Goal: Task Accomplishment & Management: Use online tool/utility

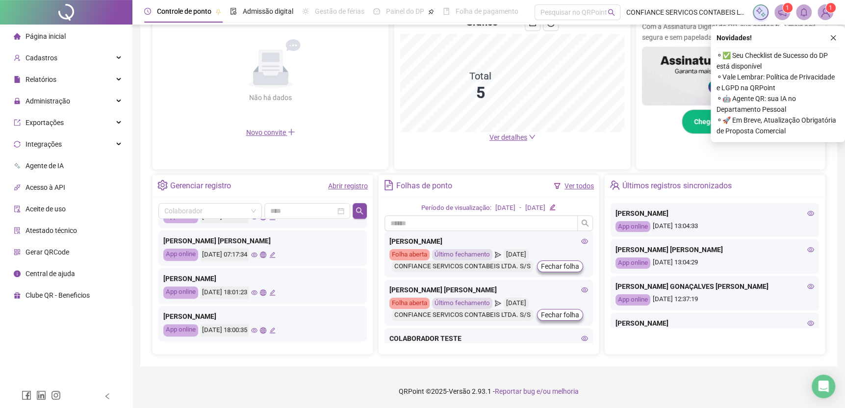
scroll to position [380, 0]
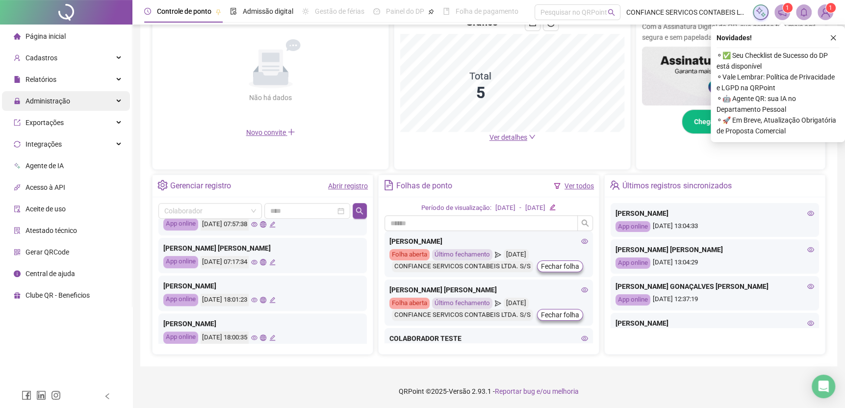
click at [65, 101] on span "Administração" at bounding box center [47, 101] width 45 height 8
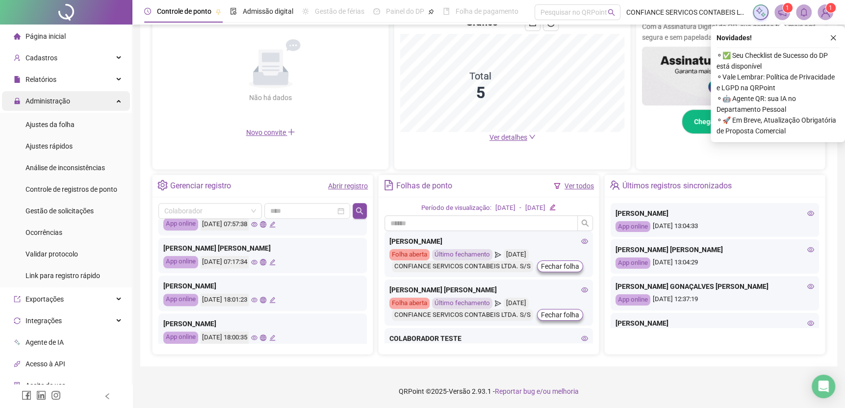
click at [65, 101] on span "Administração" at bounding box center [47, 101] width 45 height 8
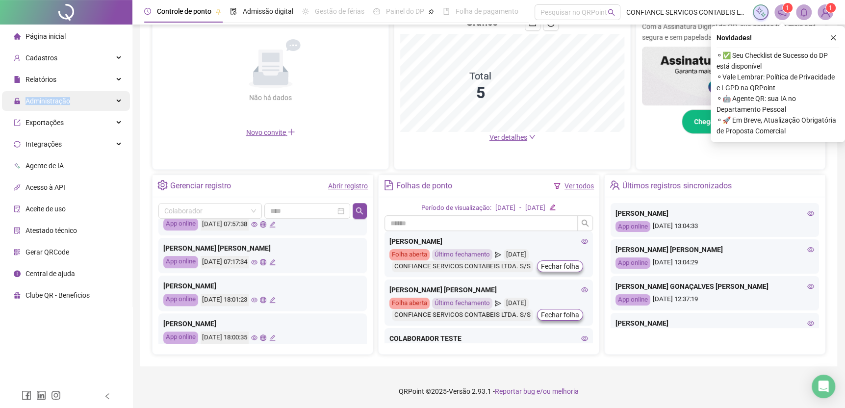
click at [65, 101] on span "Administração" at bounding box center [47, 101] width 45 height 8
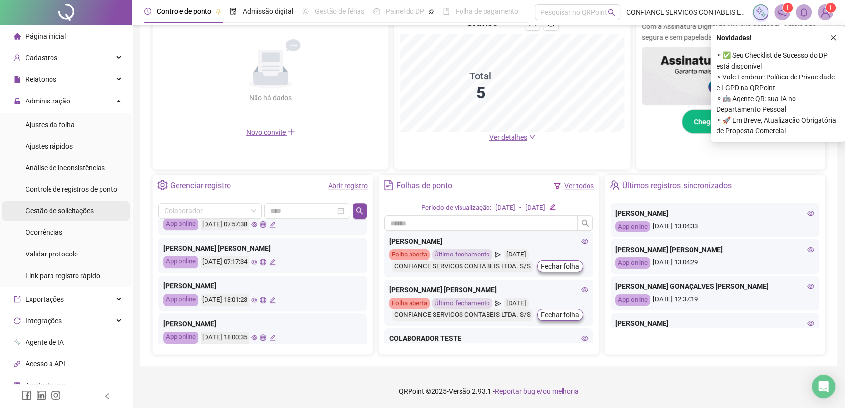
click at [49, 210] on span "Gestão de solicitações" at bounding box center [59, 211] width 68 height 8
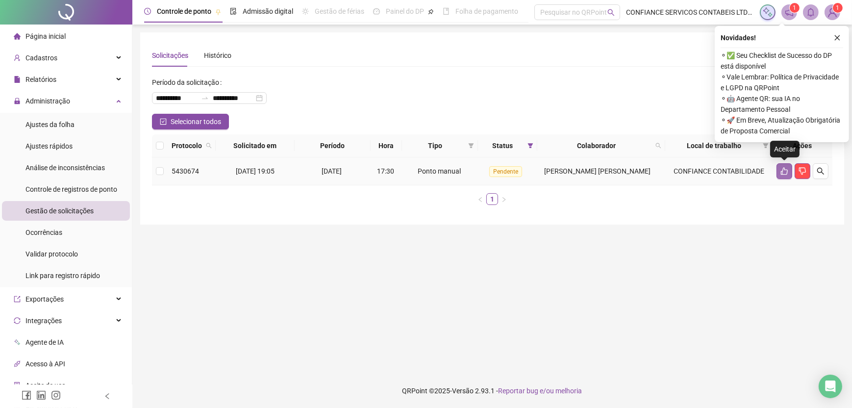
click at [789, 171] on button "button" at bounding box center [785, 171] width 16 height 16
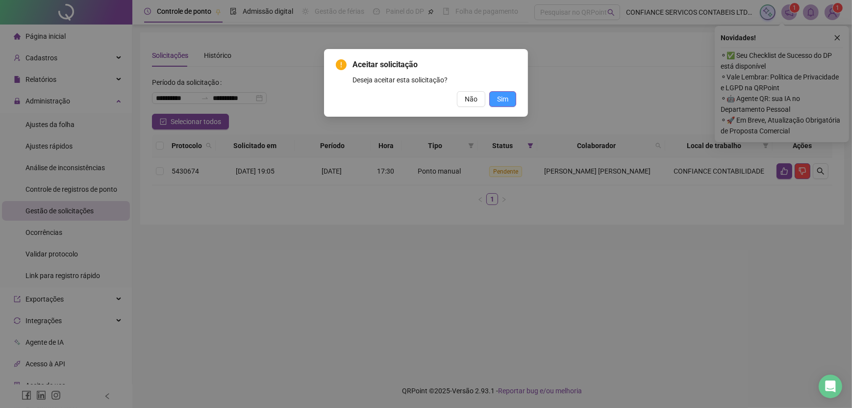
click at [503, 96] on span "Sim" at bounding box center [502, 99] width 11 height 11
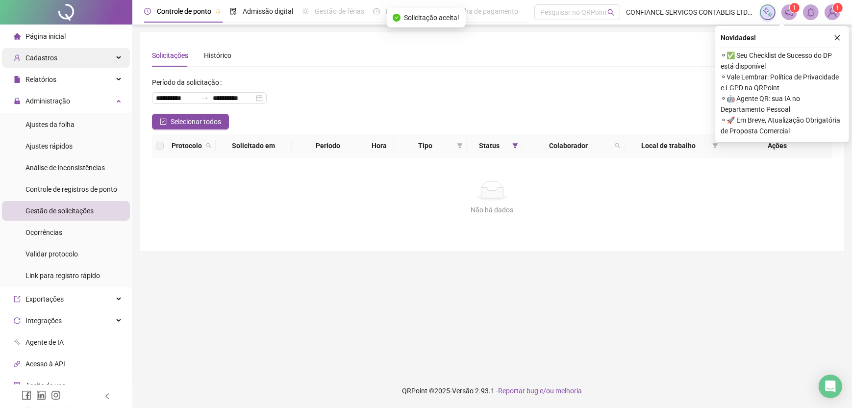
drag, startPoint x: 76, startPoint y: 99, endPoint x: 83, endPoint y: 67, distance: 32.5
click at [76, 99] on div "Administração" at bounding box center [66, 101] width 128 height 20
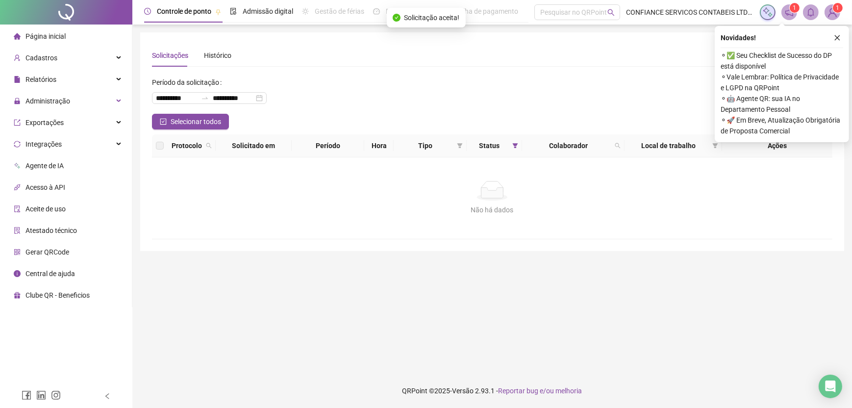
click at [61, 32] on span "Página inicial" at bounding box center [45, 36] width 40 height 8
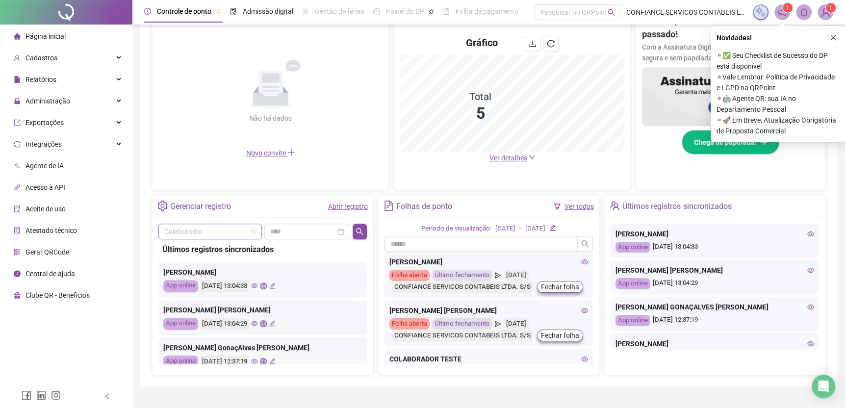
click at [254, 229] on span at bounding box center [210, 231] width 92 height 15
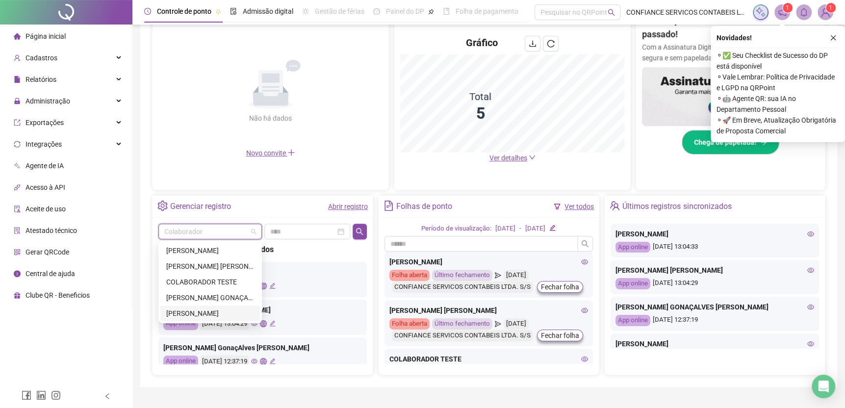
click at [214, 312] on div "[PERSON_NAME]" at bounding box center [210, 313] width 88 height 11
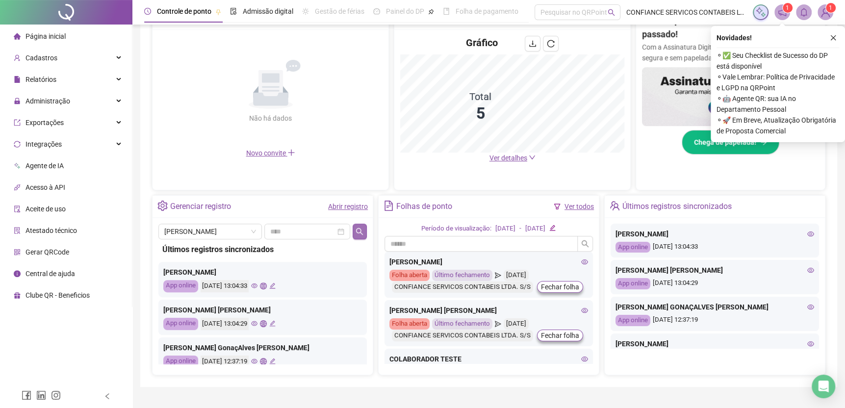
click at [363, 229] on icon "search" at bounding box center [359, 231] width 8 height 8
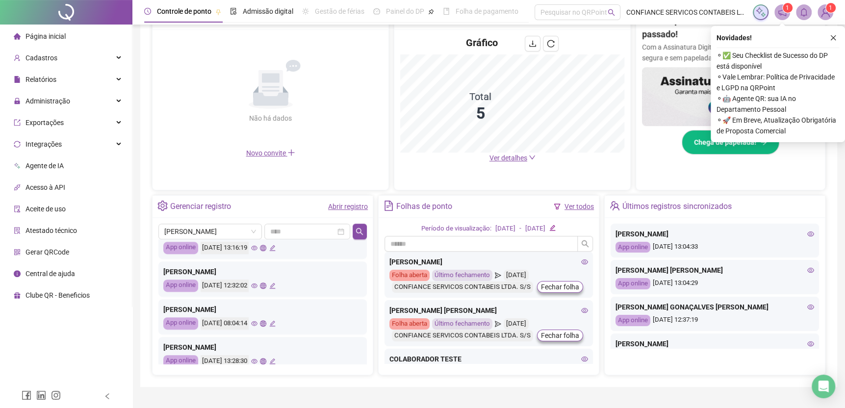
scroll to position [461, 0]
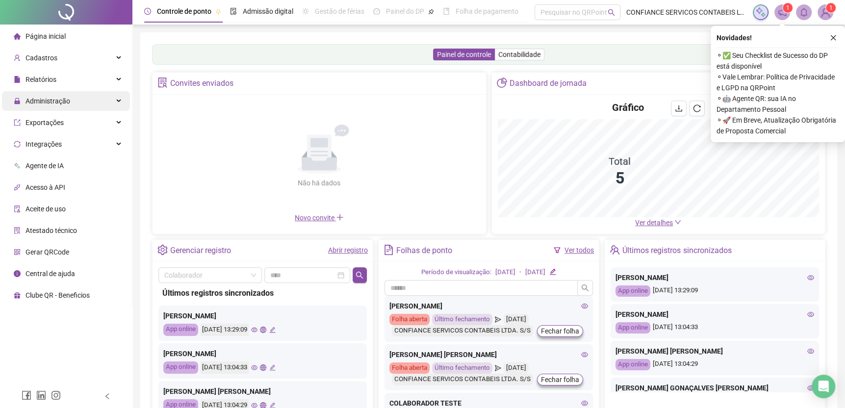
click at [69, 107] on div "Administração" at bounding box center [66, 101] width 128 height 20
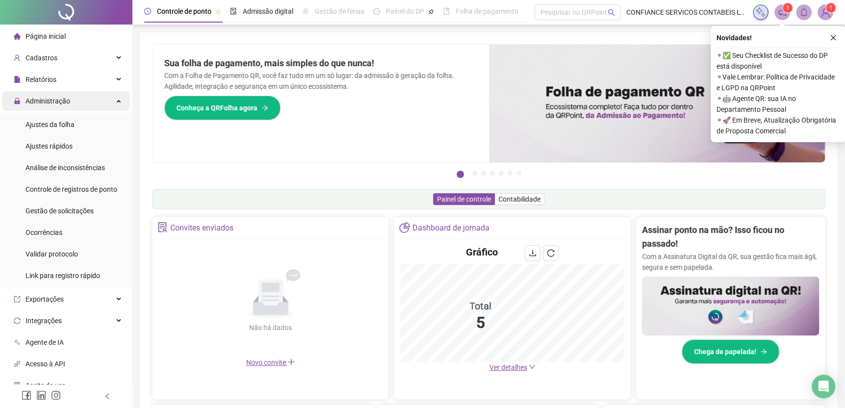
click at [69, 107] on div "Administração" at bounding box center [66, 101] width 128 height 20
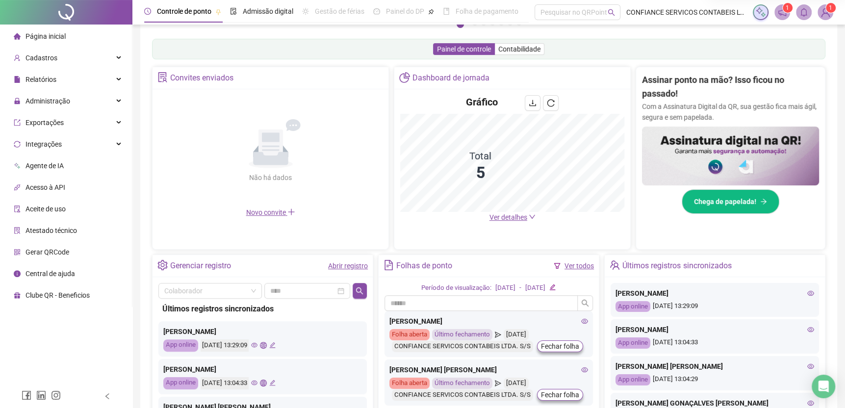
scroll to position [196, 0]
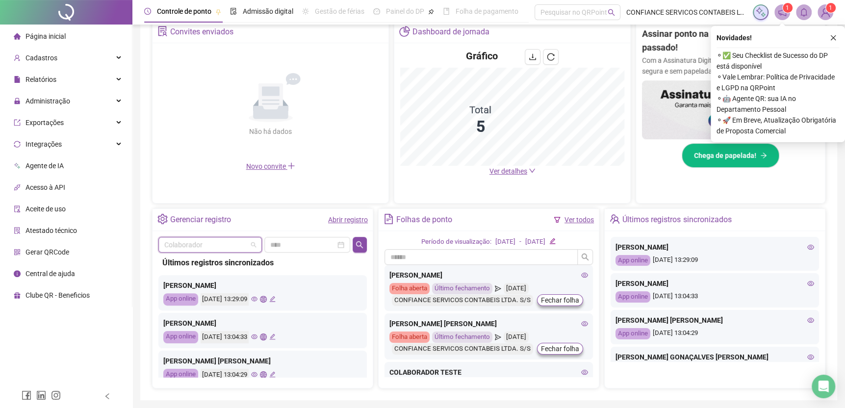
click at [234, 244] on input "search" at bounding box center [205, 244] width 83 height 15
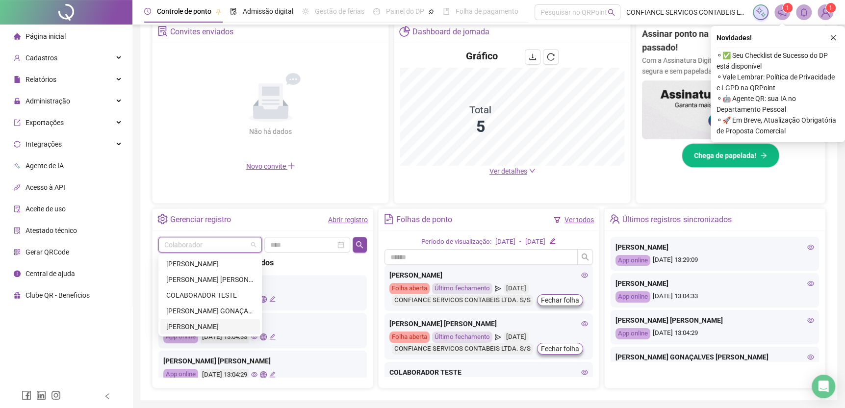
click at [226, 326] on div "[PERSON_NAME]" at bounding box center [210, 326] width 88 height 11
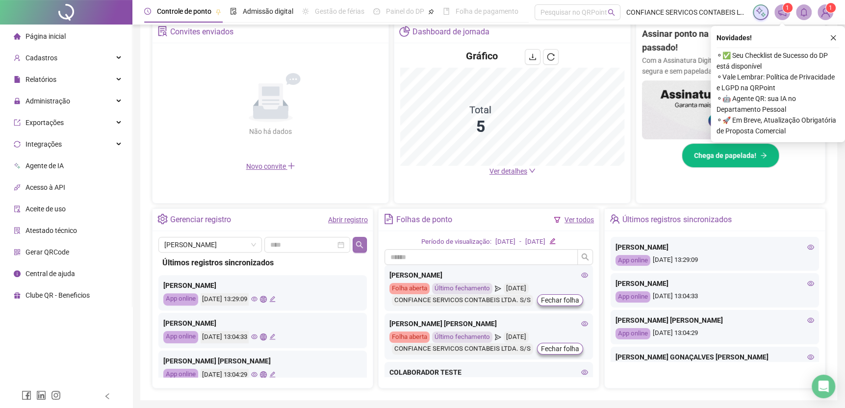
click at [356, 246] on icon "search" at bounding box center [359, 245] width 8 height 8
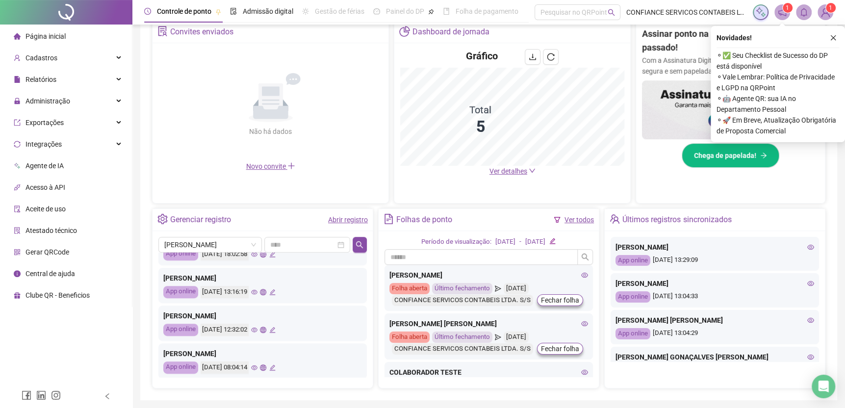
scroll to position [461, 0]
